Goal: Navigation & Orientation: Find specific page/section

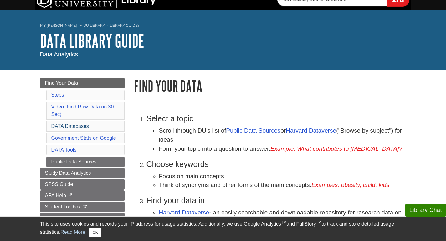
scroll to position [8, 0]
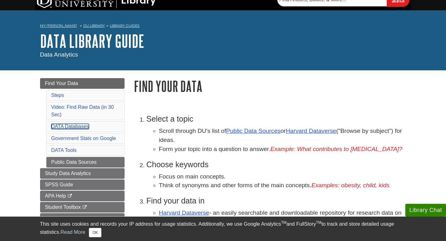
click at [83, 126] on link "DATA Databases" at bounding box center [70, 126] width 38 height 5
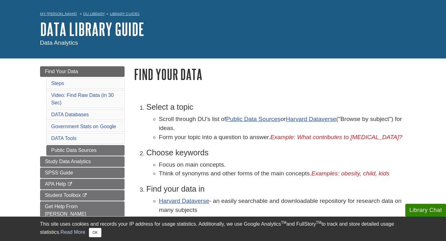
scroll to position [25, 0]
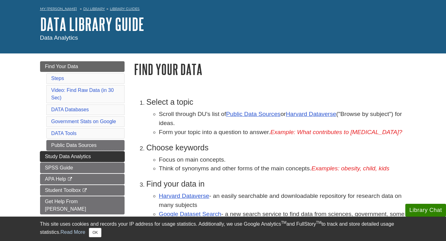
click at [84, 156] on span "Study Data Analytics" at bounding box center [68, 156] width 46 height 5
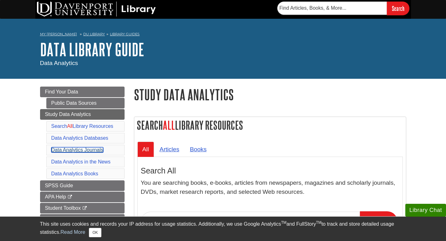
click at [99, 149] on link "Data Analytics Journals" at bounding box center [77, 149] width 52 height 5
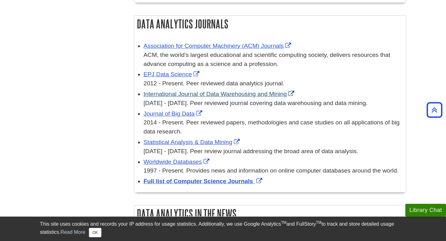
scroll to position [462, 0]
